Goal: Task Accomplishment & Management: Manage account settings

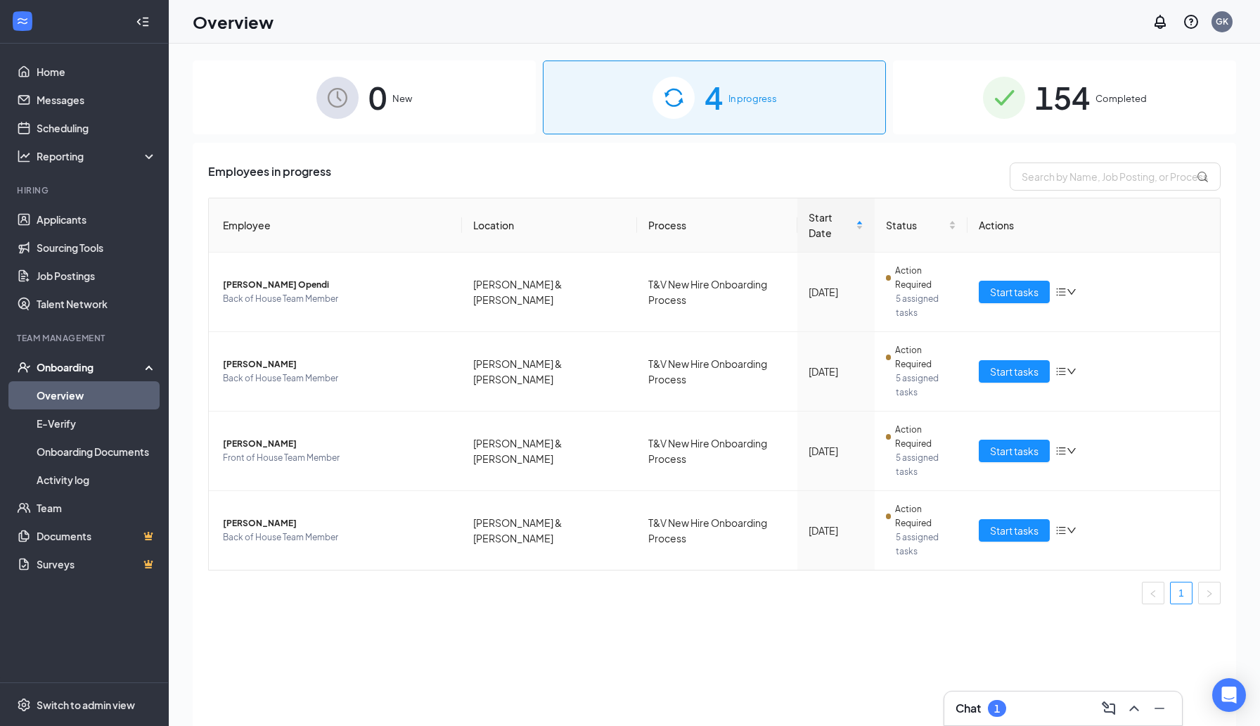
click at [986, 708] on div "Chat 1" at bounding box center [981, 708] width 51 height 17
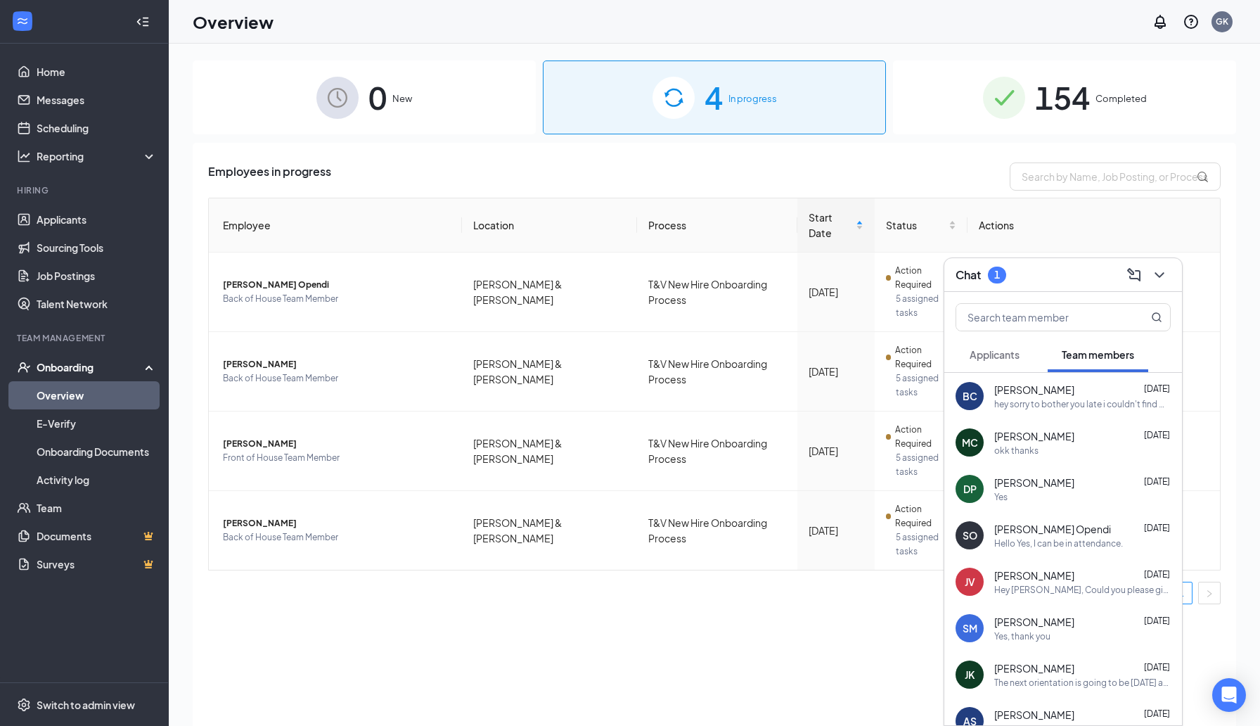
click at [1027, 355] on button "Applicants" at bounding box center [995, 354] width 78 height 35
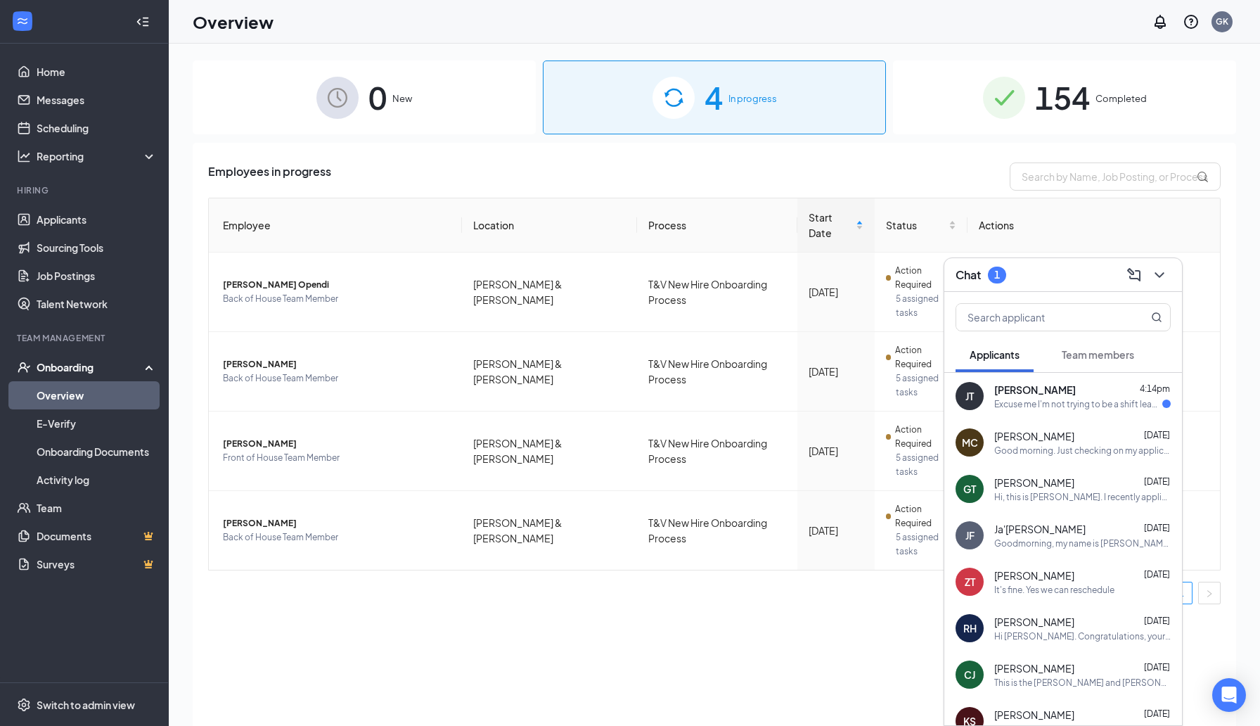
click at [1033, 406] on div "Excuse me I'm not trying to be a shift leader actually like an cashier" at bounding box center [1078, 404] width 168 height 12
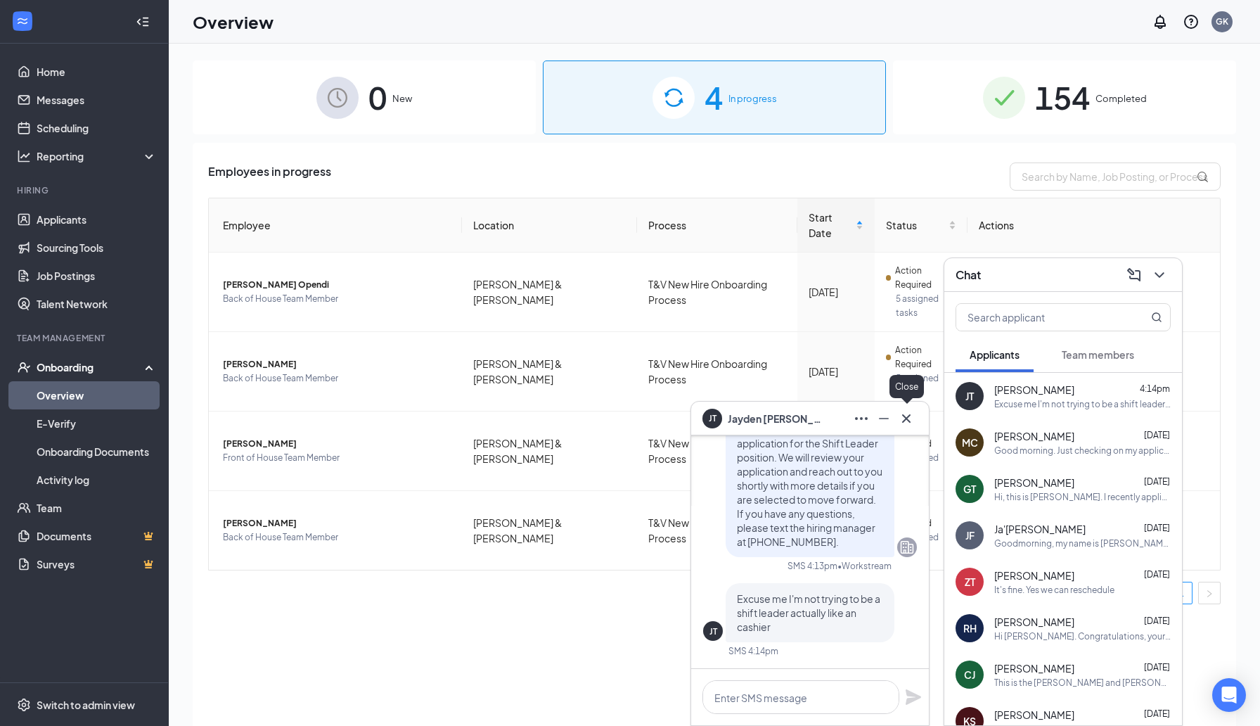
click at [907, 420] on icon "Cross" at bounding box center [906, 417] width 8 height 8
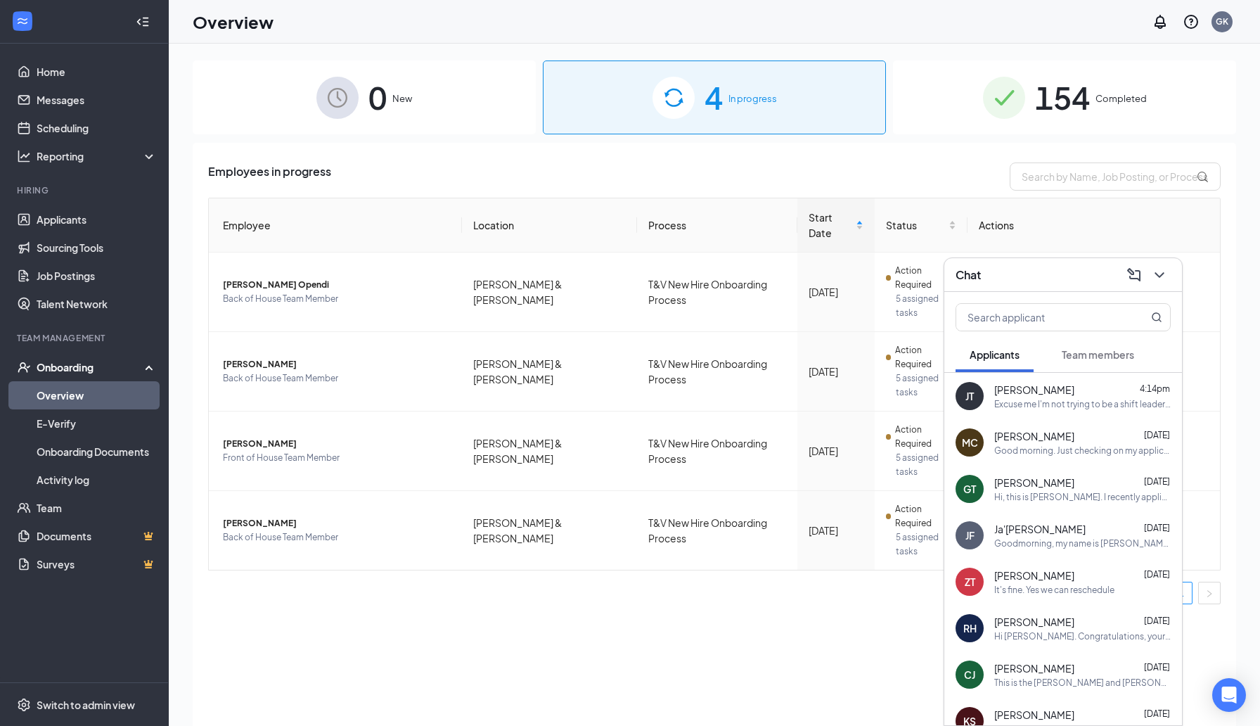
click at [1172, 279] on div "Chat" at bounding box center [1063, 275] width 238 height 34
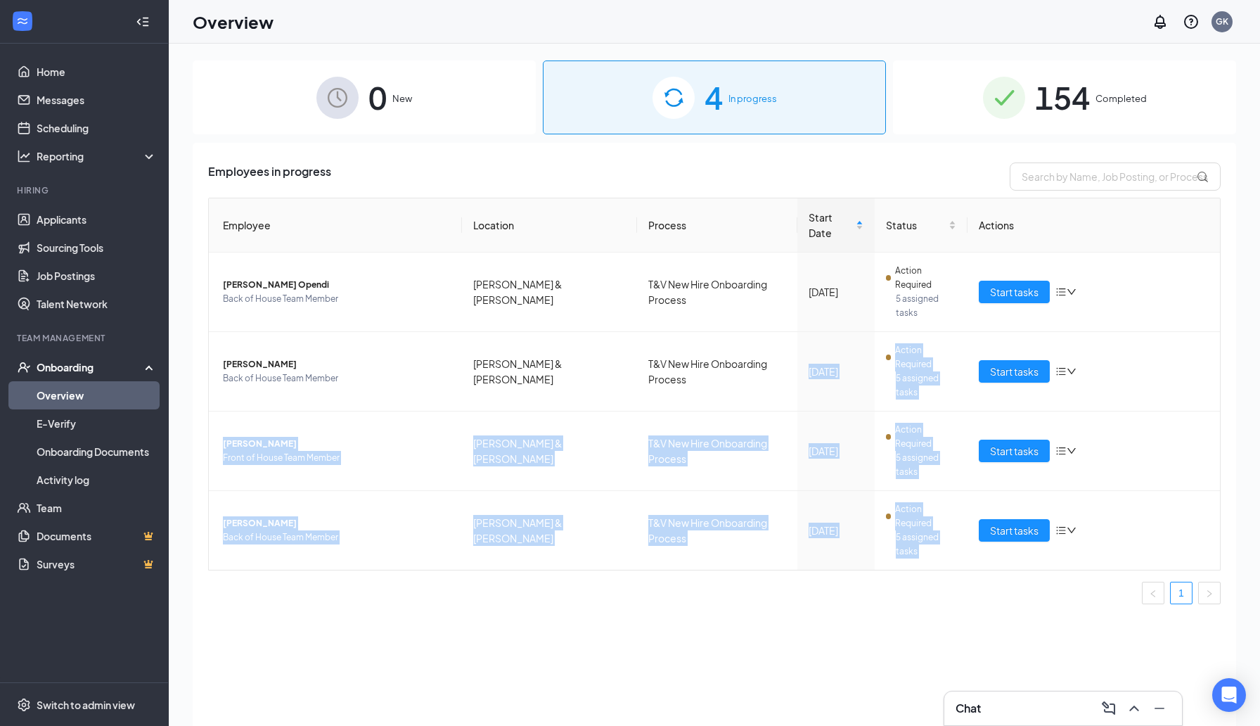
drag, startPoint x: 823, startPoint y: 500, endPoint x: 683, endPoint y: 506, distance: 140.1
click at [683, 506] on div "Employees in progress Employee Location Process Start Date Status Actions [PERS…" at bounding box center [715, 452] width 1044 height 618
click at [683, 508] on div "Employees in progress Employee Location Process Start Date Status Actions [PERS…" at bounding box center [715, 452] width 1044 height 618
